Goal: Book appointment/travel/reservation

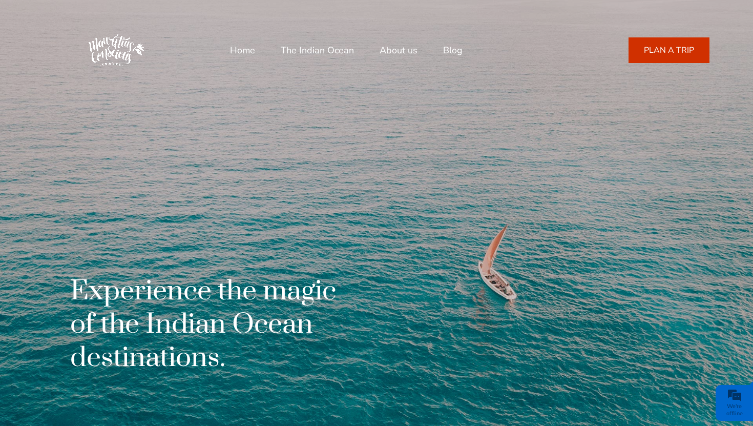
click at [301, 47] on link "The Indian Ocean" at bounding box center [317, 50] width 73 height 25
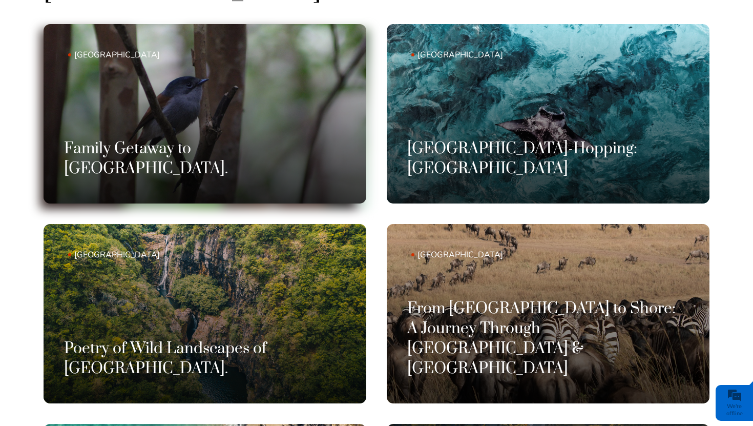
scroll to position [819, 0]
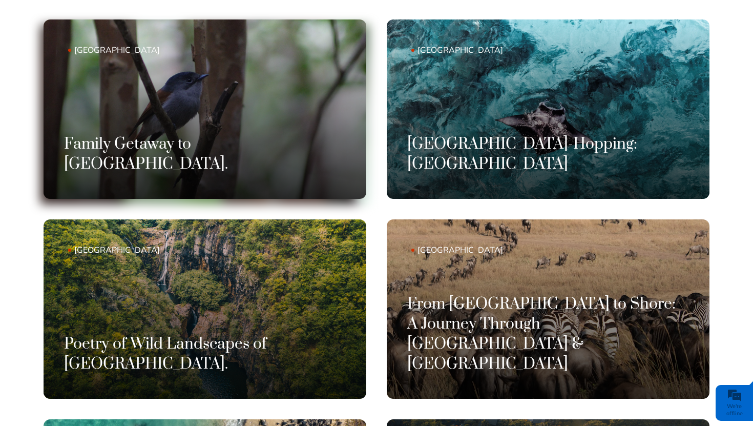
click at [172, 97] on link "Mauritius Family Getaway to Mauritius." at bounding box center [205, 108] width 323 height 179
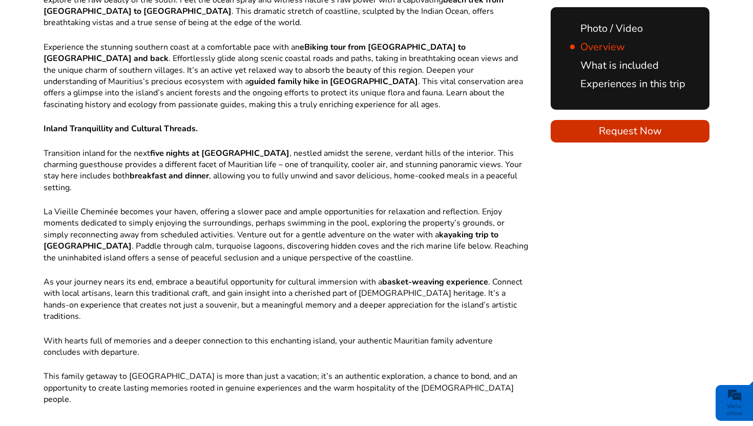
scroll to position [938, 0]
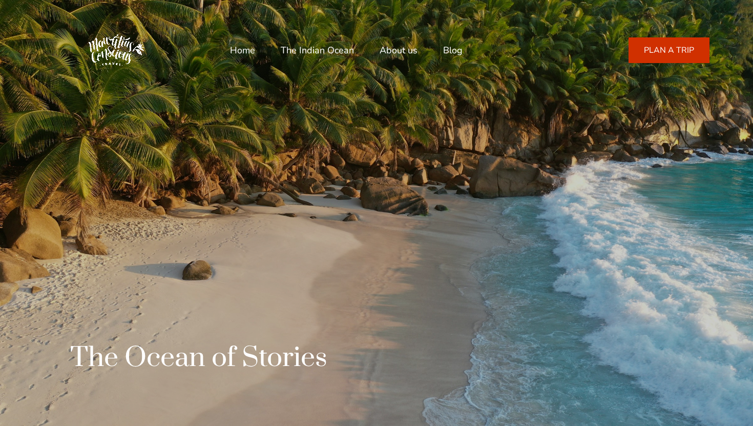
scroll to position [819, 0]
